Goal: Book appointment/travel/reservation

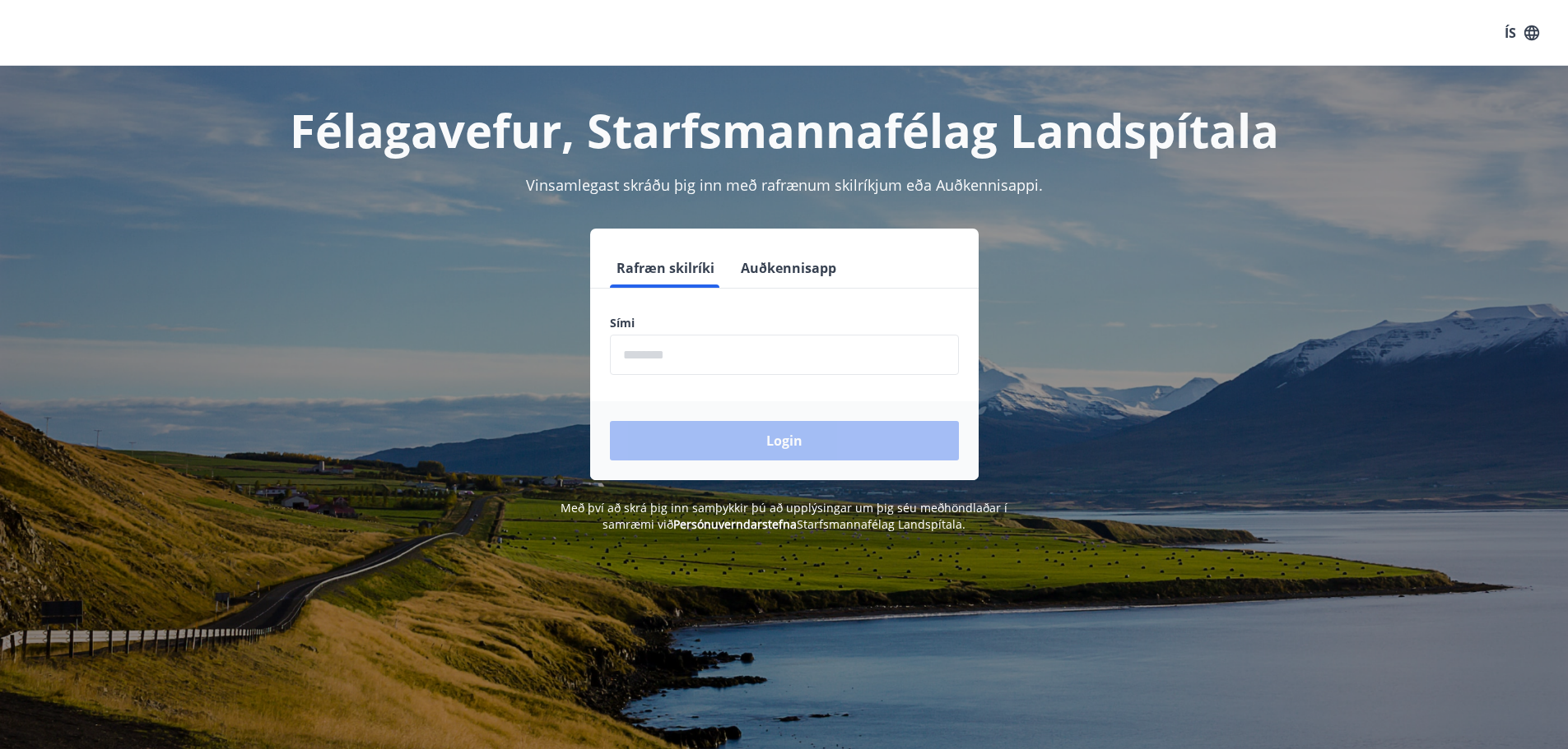
click at [705, 377] on form "Rafræn skilríki Auðkennisapp Sími ​ Login" at bounding box center [785, 364] width 389 height 232
click at [697, 358] on input "phone" at bounding box center [784, 355] width 349 height 40
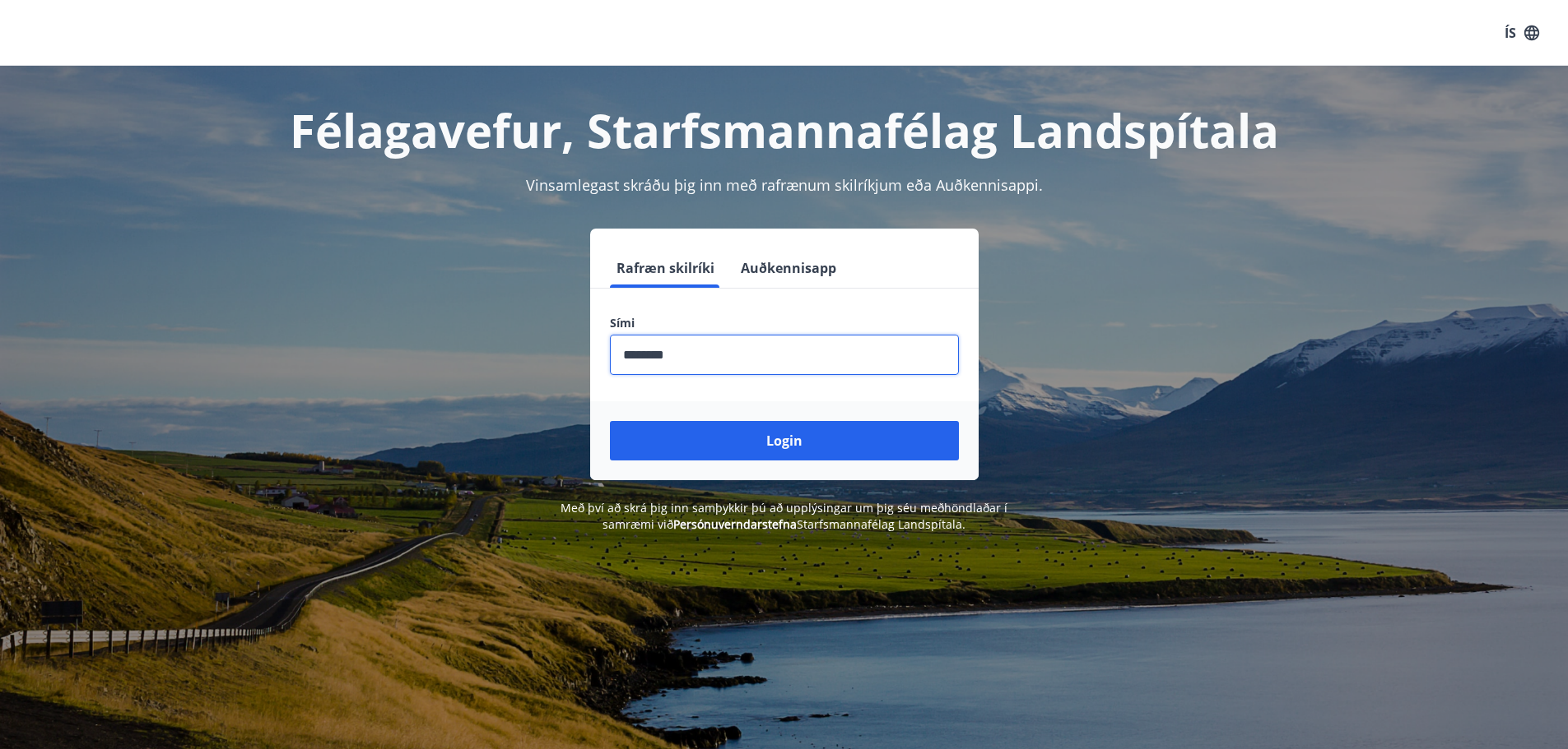
type input "********"
click at [610, 421] on button "Login" at bounding box center [784, 440] width 349 height 39
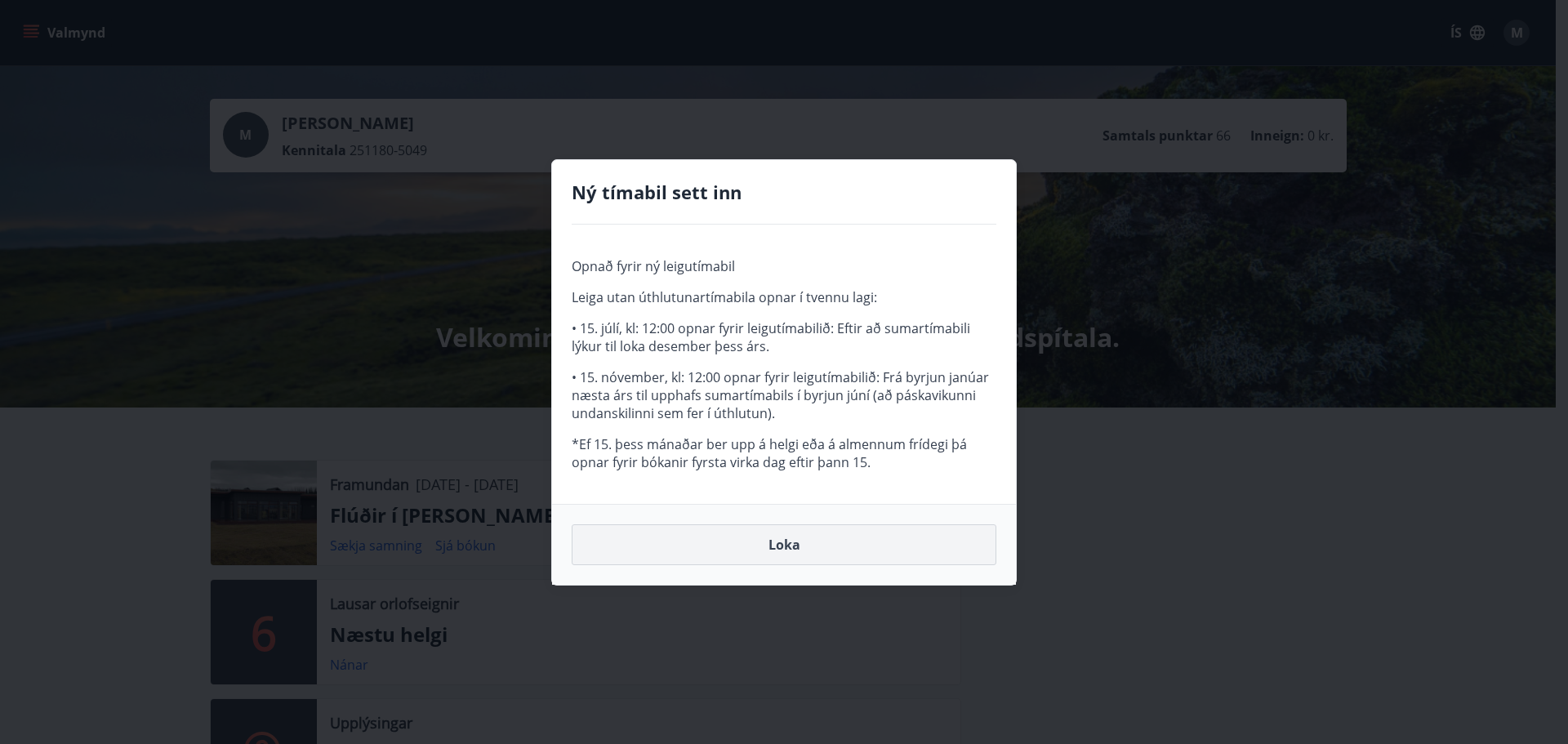
click at [775, 540] on button "Loka" at bounding box center [784, 545] width 425 height 41
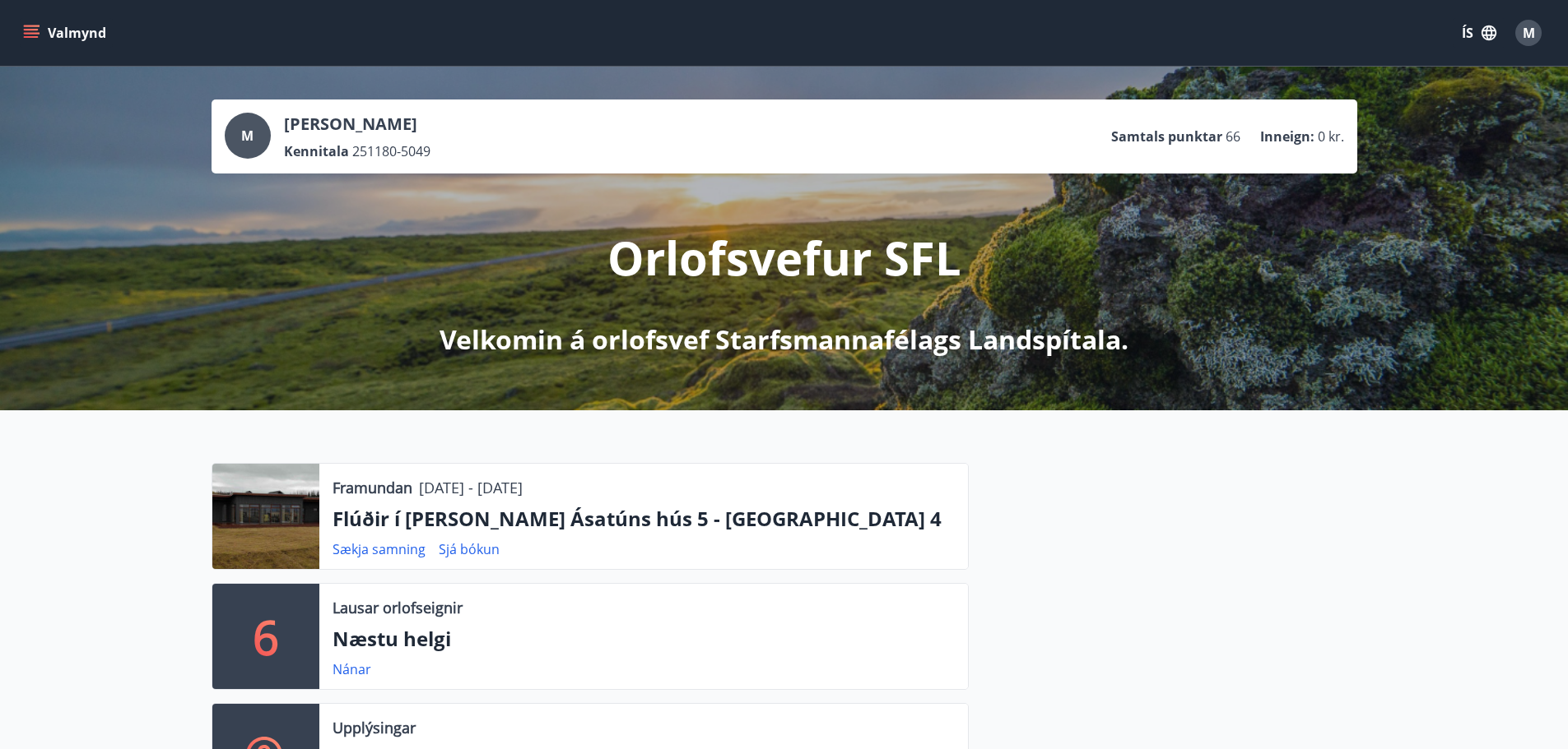
click at [35, 34] on icon "menu" at bounding box center [31, 33] width 16 height 16
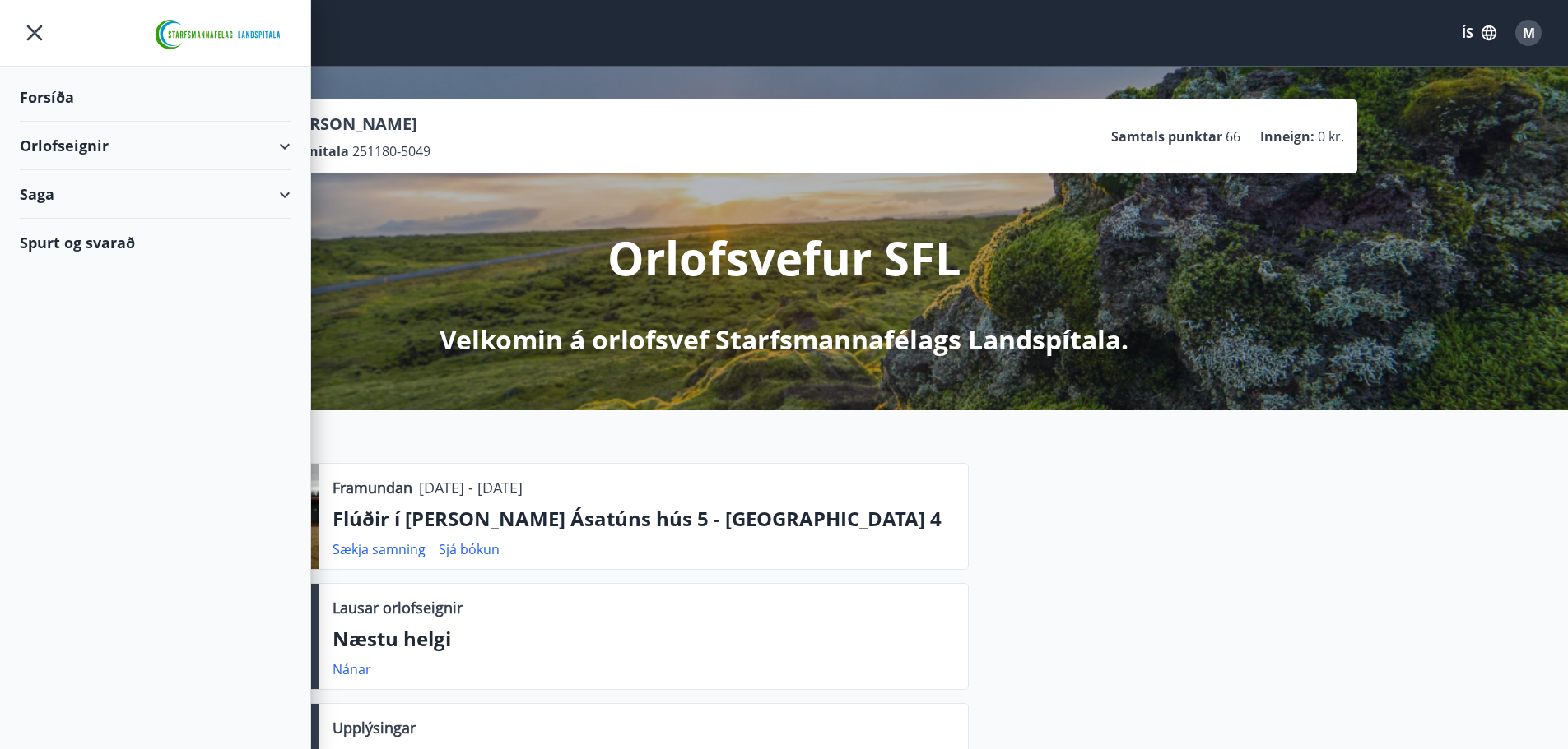
click at [85, 140] on div "Orlofseignir" at bounding box center [155, 145] width 271 height 48
click at [95, 225] on div "Bókunardagatal" at bounding box center [154, 222] width 244 height 34
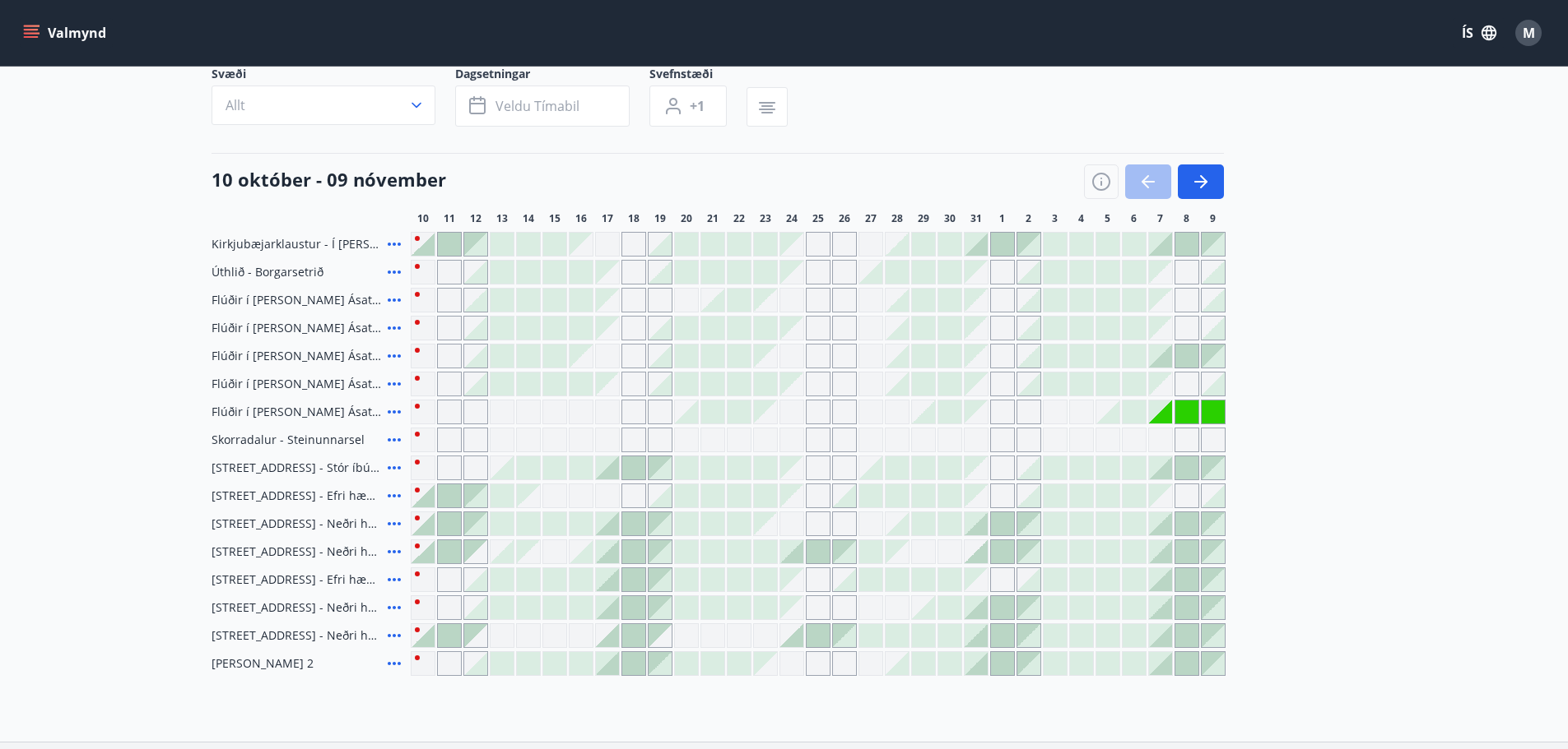
scroll to position [164, 0]
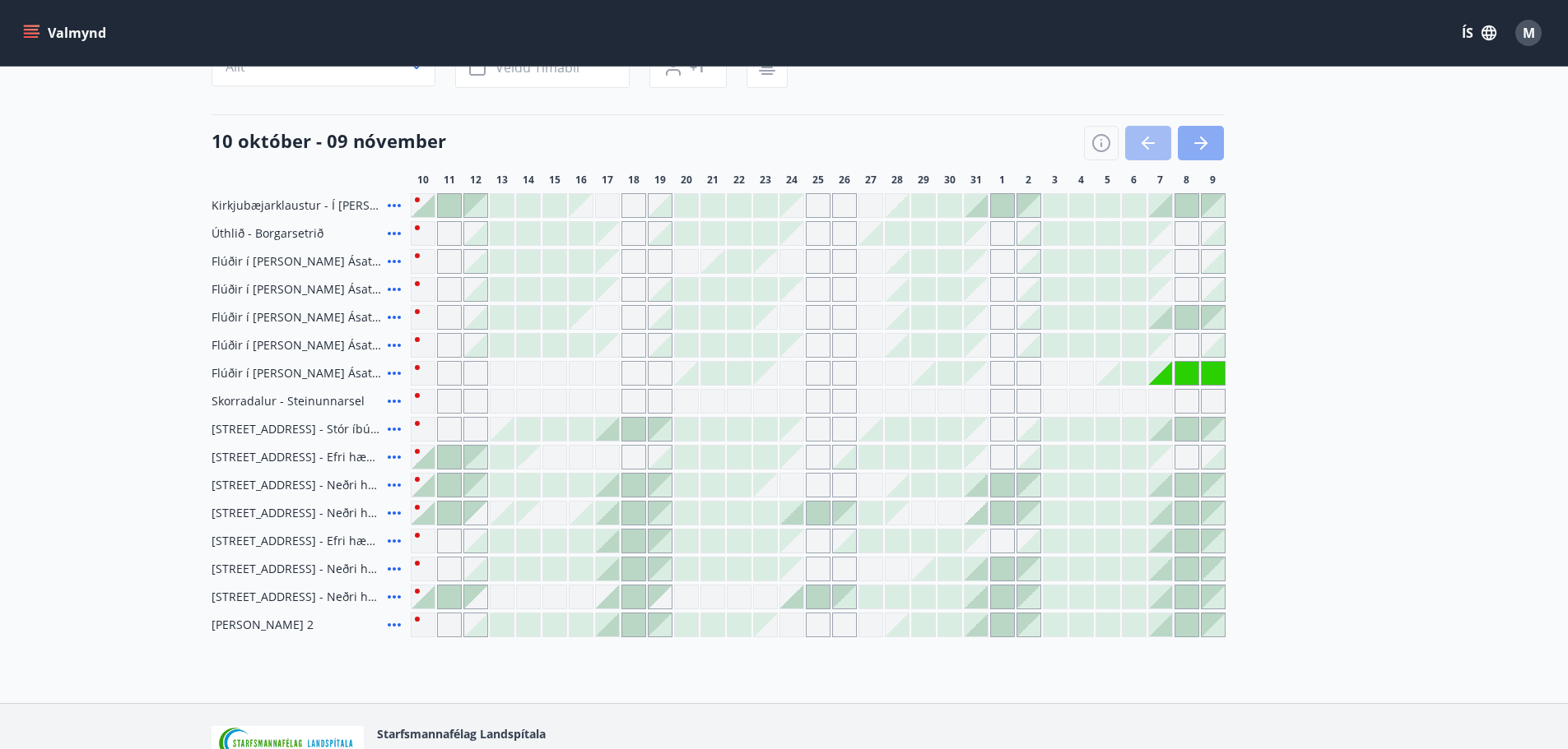
click at [1196, 140] on icon "button" at bounding box center [1201, 143] width 20 height 20
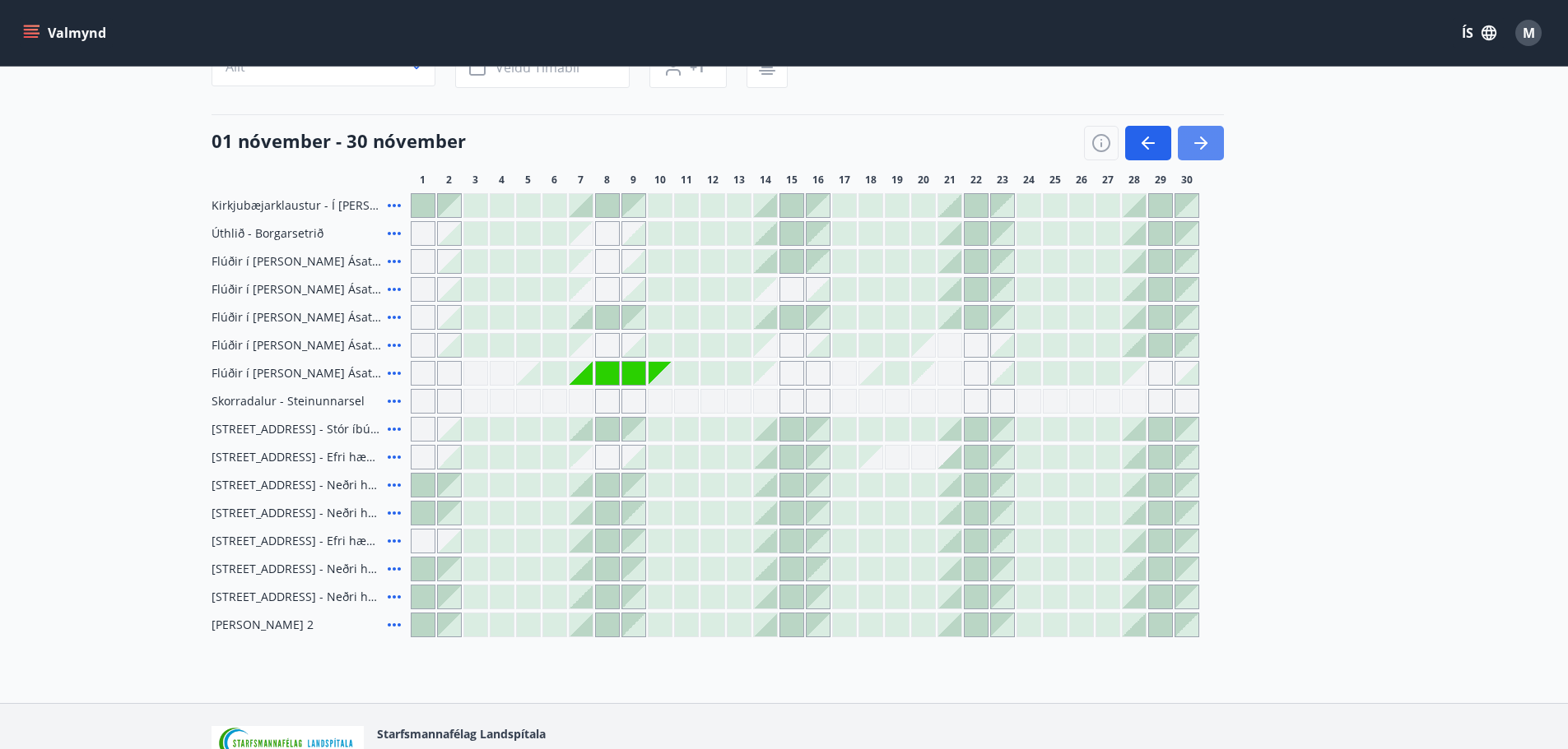
click at [1210, 144] on icon "button" at bounding box center [1201, 143] width 20 height 20
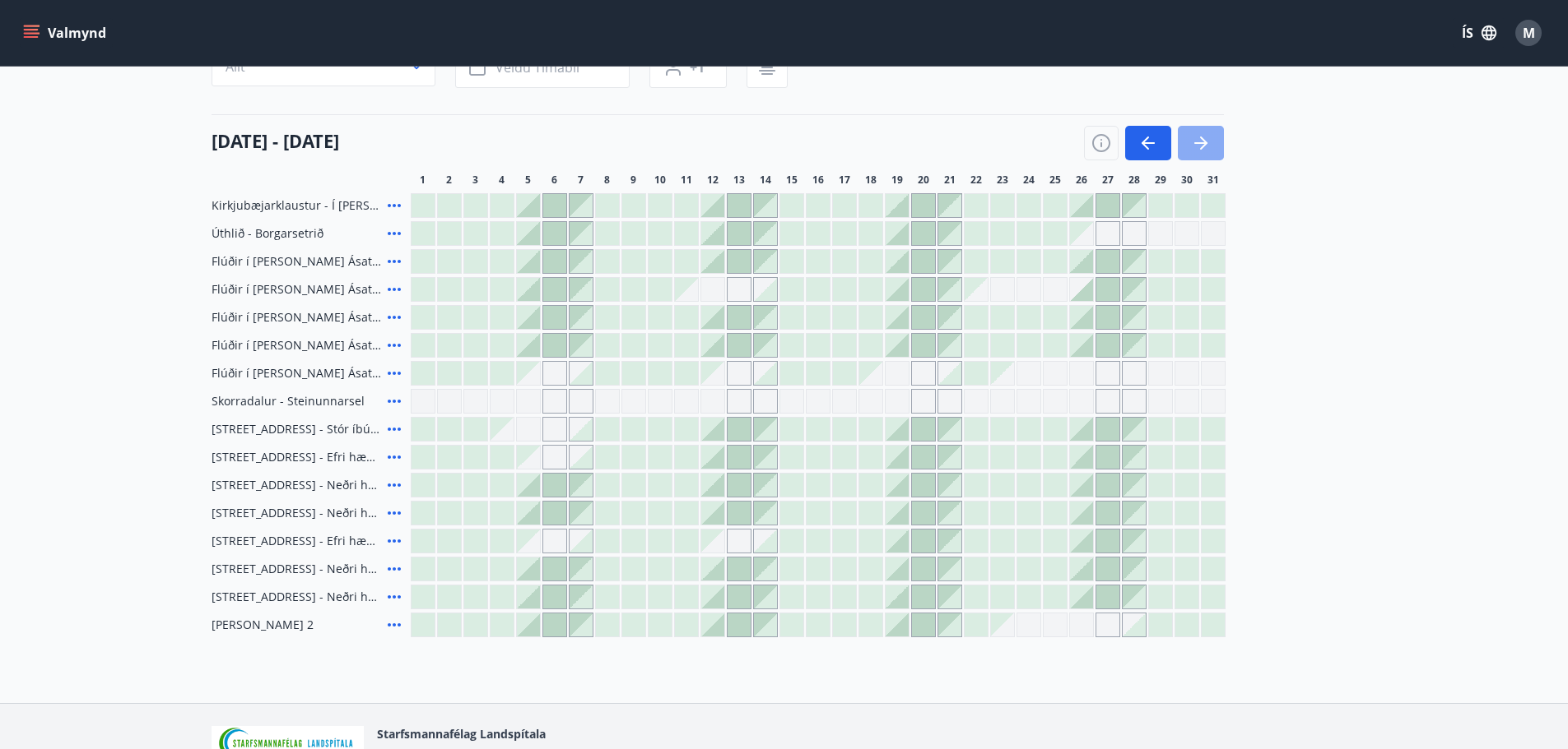
click at [1203, 148] on icon "button" at bounding box center [1201, 143] width 20 height 20
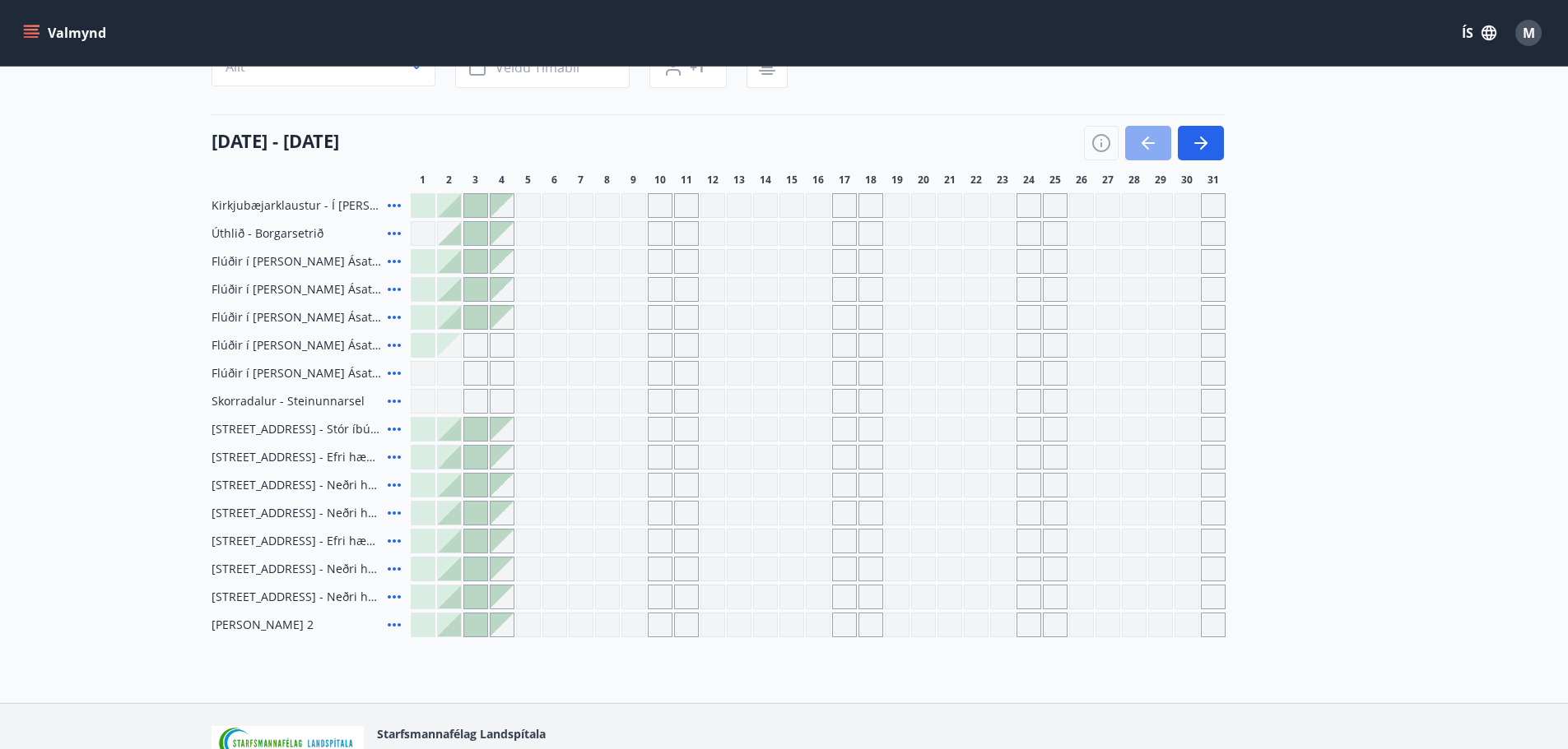
click at [1138, 134] on icon "button" at bounding box center [1148, 143] width 20 height 20
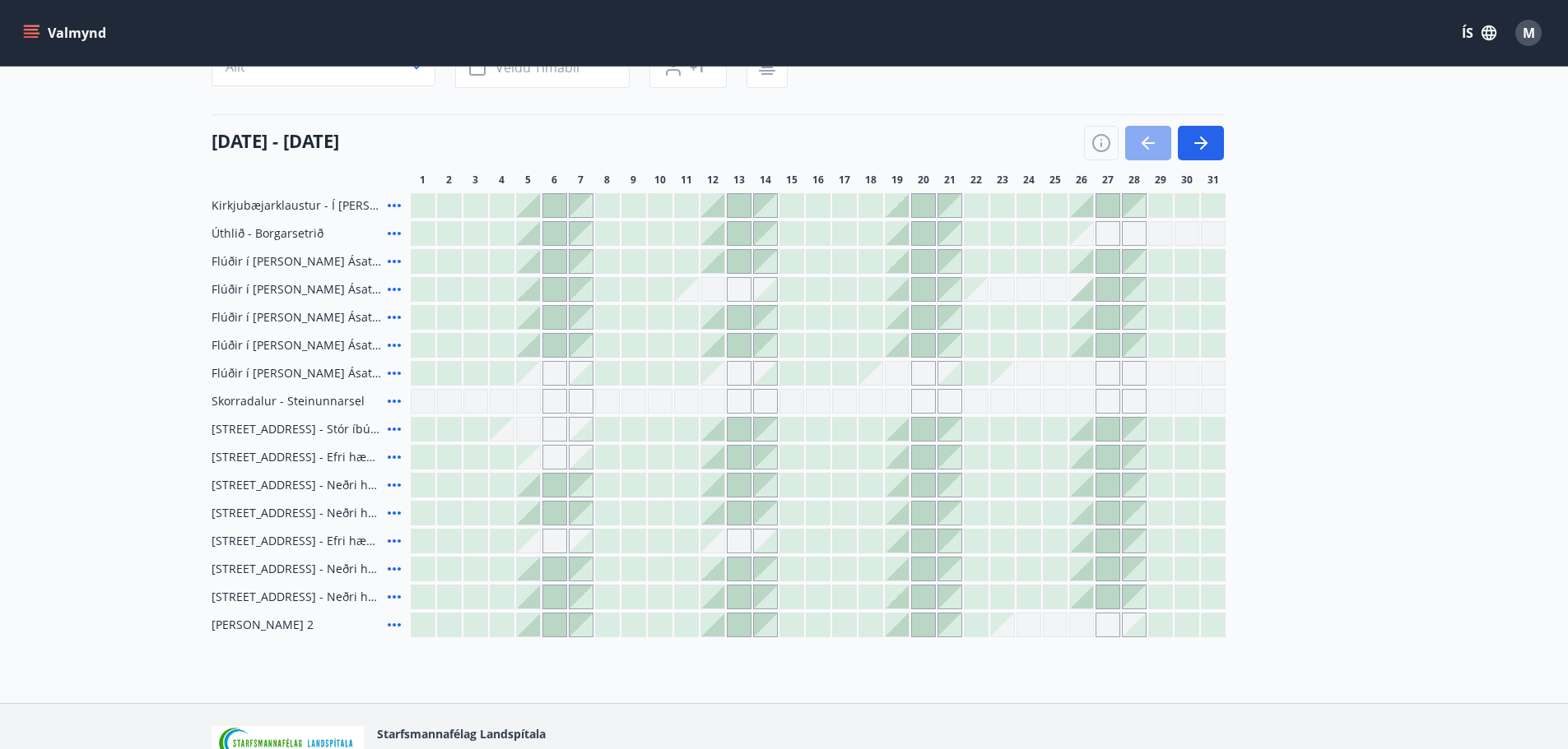
click at [1138, 134] on icon "button" at bounding box center [1148, 143] width 20 height 20
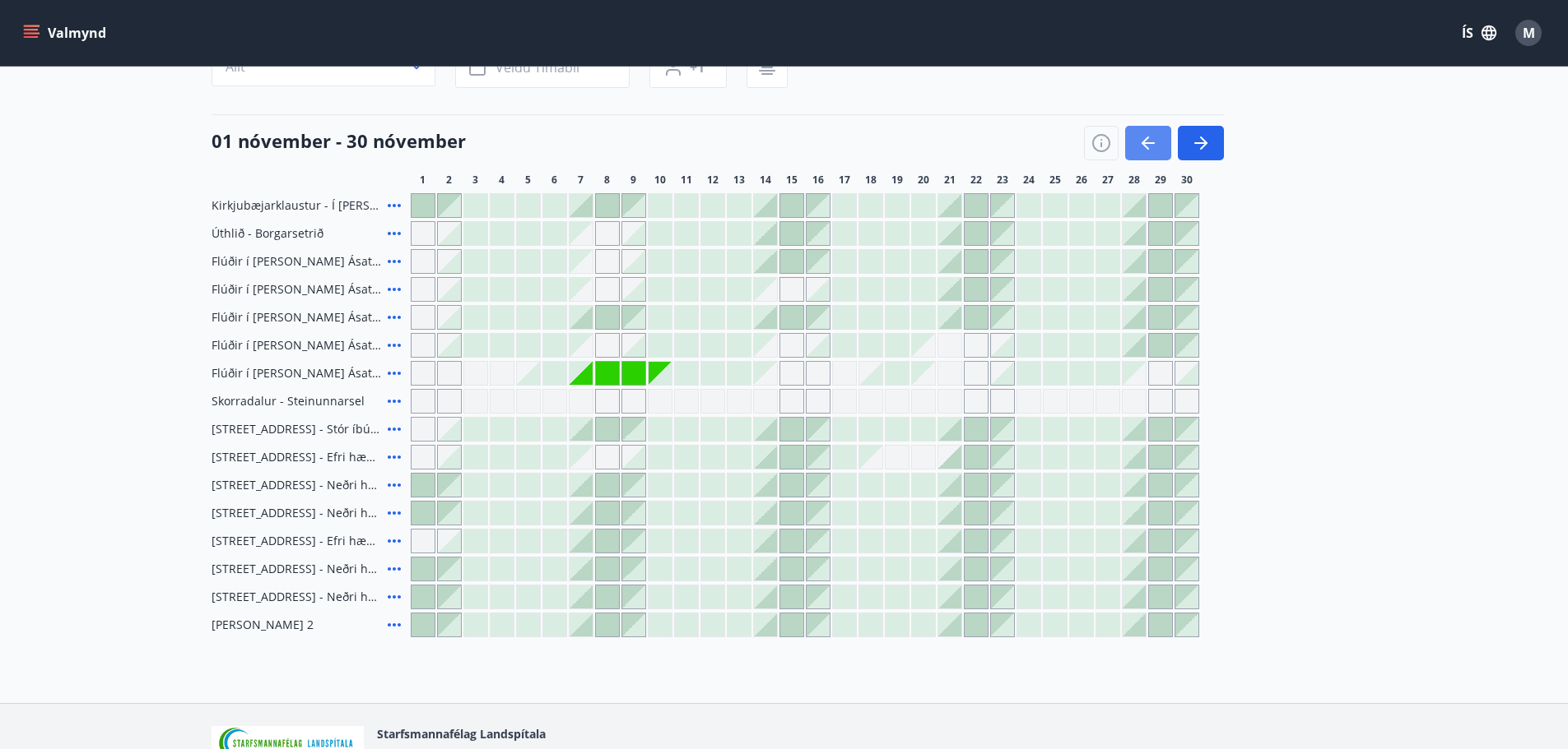
click at [1138, 134] on icon "button" at bounding box center [1148, 143] width 20 height 20
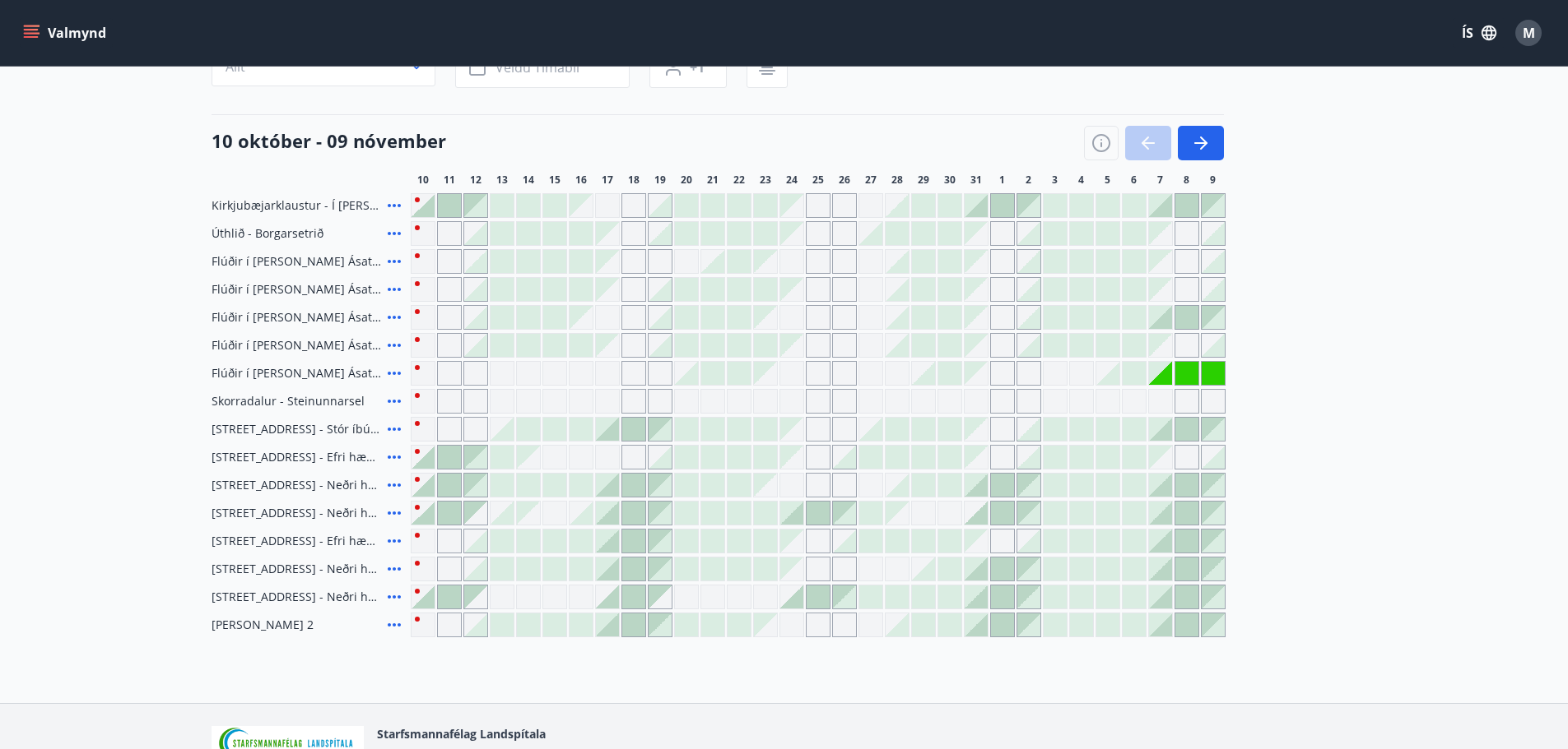
click at [1138, 134] on div at bounding box center [1154, 143] width 140 height 34
click at [1145, 151] on div at bounding box center [1154, 143] width 140 height 34
